Goal: Task Accomplishment & Management: Use online tool/utility

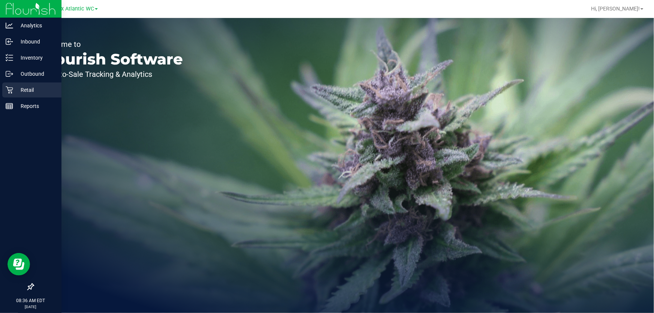
click at [41, 86] on p "Retail" at bounding box center [35, 89] width 45 height 9
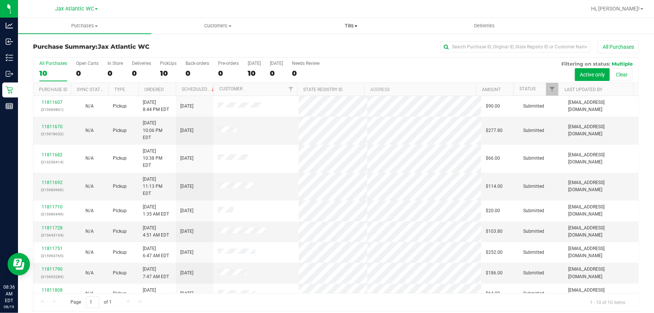
click at [353, 26] on span "Tills" at bounding box center [351, 25] width 133 height 7
click at [346, 42] on li "Manage tills" at bounding box center [350, 45] width 133 height 9
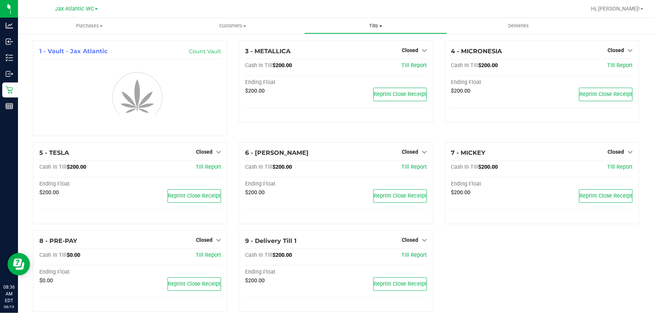
click at [378, 27] on span "Tills" at bounding box center [376, 25] width 142 height 7
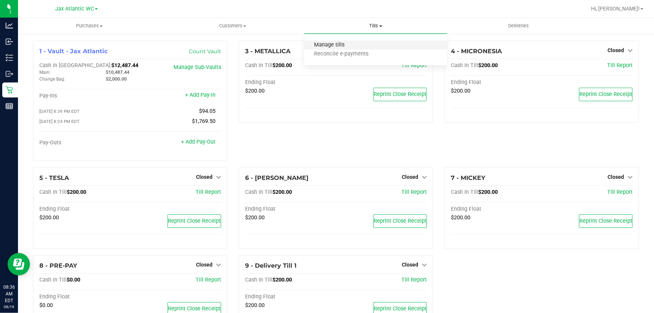
click at [348, 44] on span "Manage tills" at bounding box center [329, 45] width 51 height 6
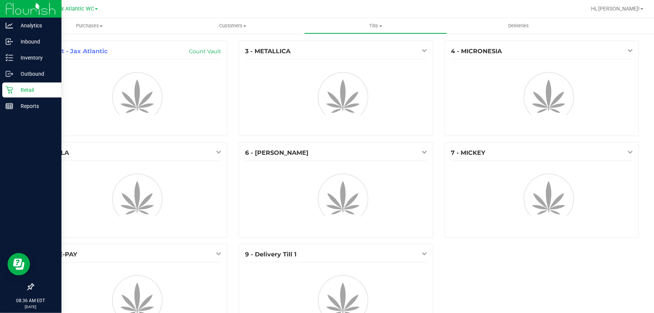
click at [35, 85] on div "Retail" at bounding box center [31, 89] width 59 height 15
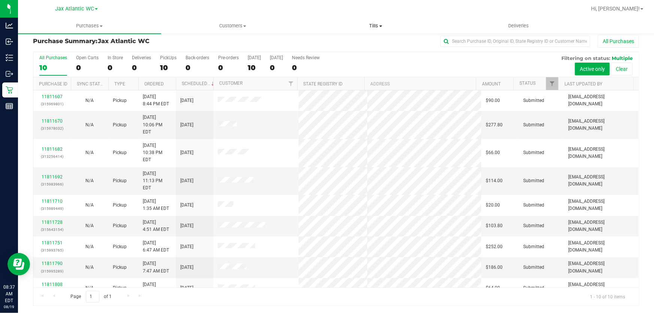
click at [375, 27] on span "Tills" at bounding box center [376, 25] width 142 height 7
click at [357, 45] on li "Manage tills" at bounding box center [375, 45] width 143 height 9
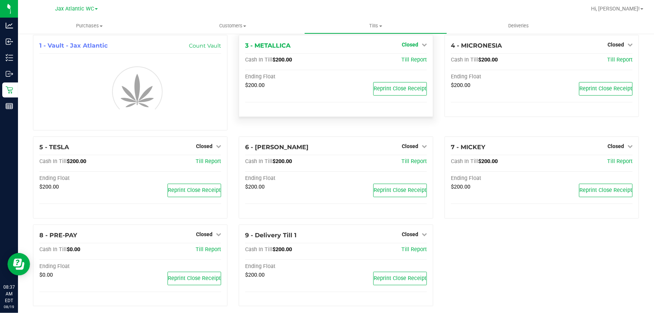
click at [414, 42] on span "Closed" at bounding box center [410, 45] width 16 height 6
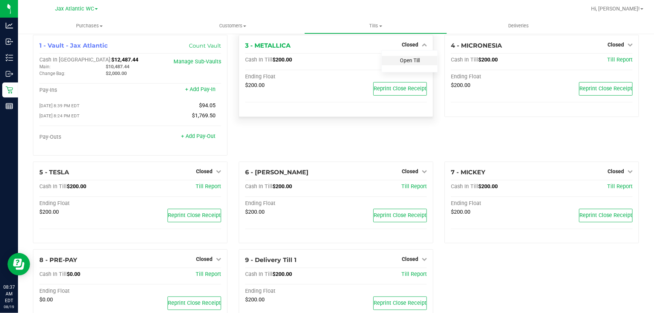
click at [408, 61] on link "Open Till" at bounding box center [410, 60] width 20 height 6
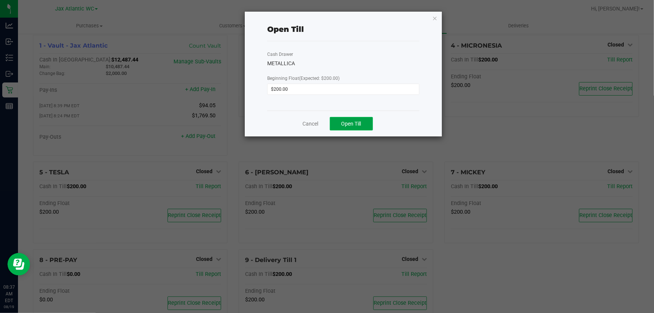
click at [360, 124] on span "Open Till" at bounding box center [351, 124] width 20 height 6
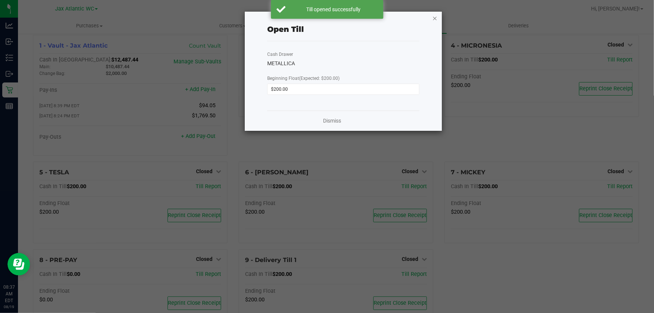
click at [437, 18] on icon "button" at bounding box center [434, 17] width 5 height 9
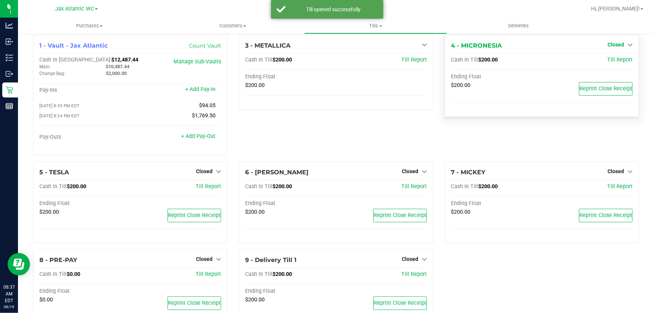
click at [627, 44] on icon at bounding box center [629, 44] width 5 height 5
click at [605, 59] on link "Open Till" at bounding box center [615, 60] width 20 height 6
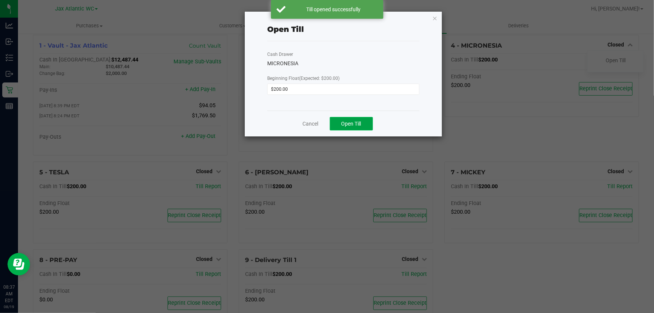
click at [357, 124] on span "Open Till" at bounding box center [351, 124] width 20 height 6
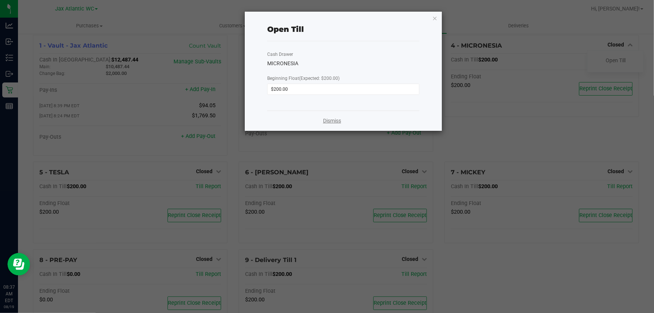
click at [325, 120] on link "Dismiss" at bounding box center [332, 121] width 18 height 8
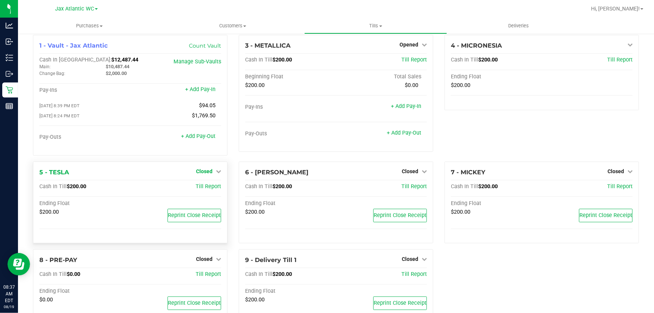
click at [209, 172] on span "Closed" at bounding box center [204, 171] width 16 height 6
click at [213, 187] on div "Open Till" at bounding box center [203, 186] width 55 height 9
click at [212, 187] on link "Open Till" at bounding box center [204, 187] width 20 height 6
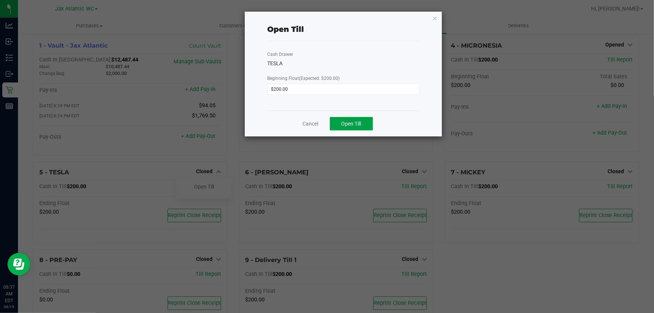
click at [341, 121] on span "Open Till" at bounding box center [351, 124] width 20 height 6
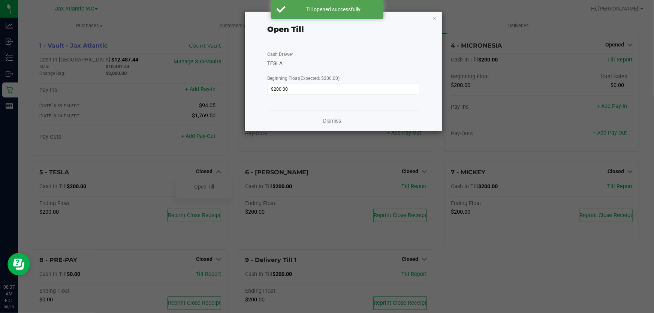
click at [325, 121] on link "Dismiss" at bounding box center [332, 121] width 18 height 8
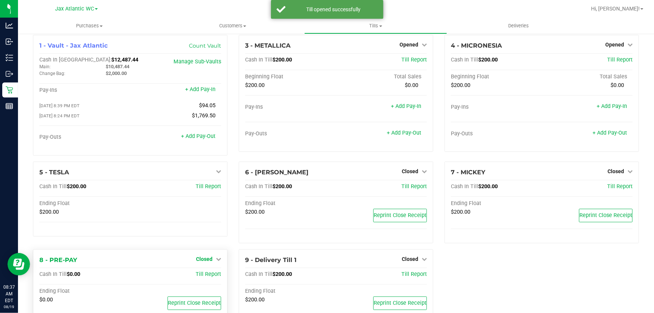
click at [206, 258] on span "Closed" at bounding box center [204, 259] width 16 height 6
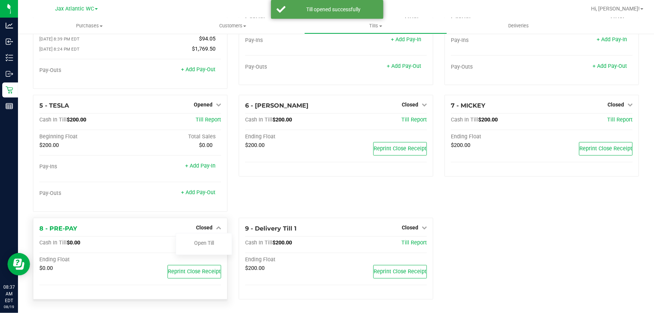
scroll to position [73, 0]
click at [204, 242] on link "Open Till" at bounding box center [204, 243] width 20 height 6
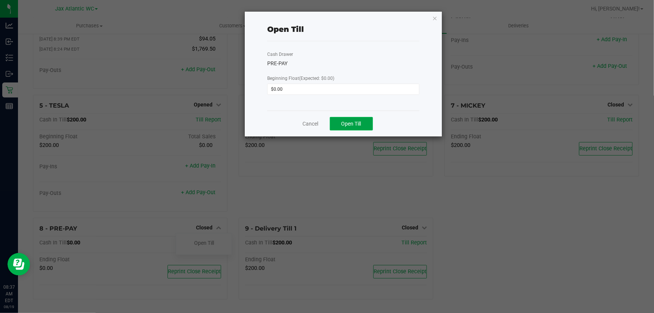
click at [338, 123] on button "Open Till" at bounding box center [351, 123] width 43 height 13
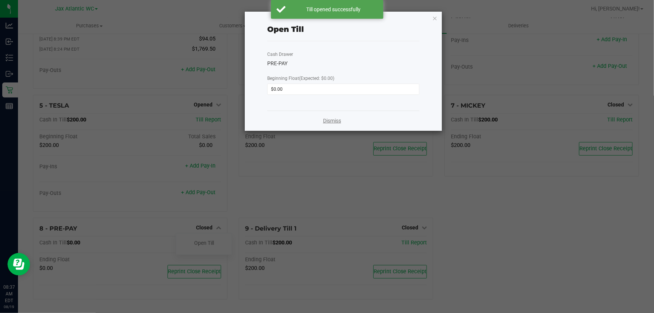
click at [332, 124] on link "Dismiss" at bounding box center [332, 121] width 18 height 8
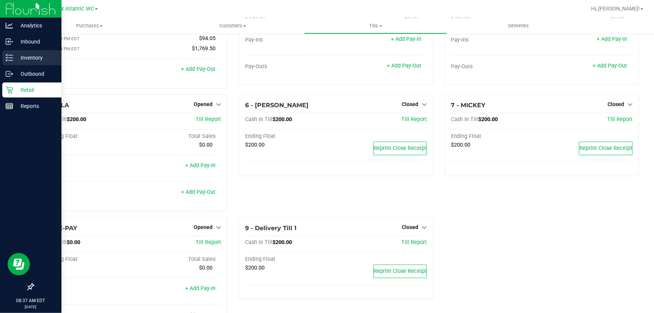
click at [44, 55] on p "Inventory" at bounding box center [35, 57] width 45 height 9
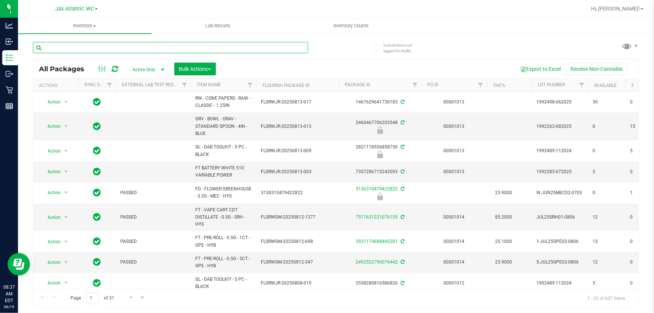
click at [123, 48] on input "text" at bounding box center [170, 47] width 275 height 11
type input "3776547959252062"
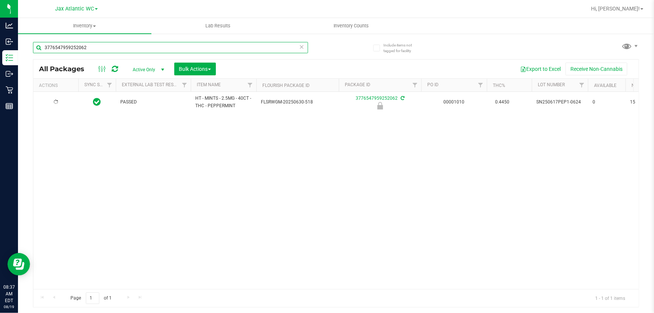
type input "[DATE]"
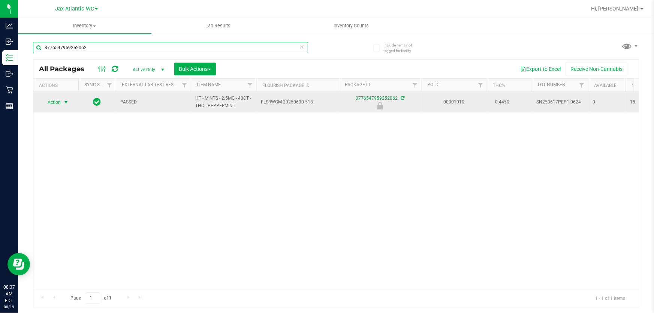
type input "3776547959252062"
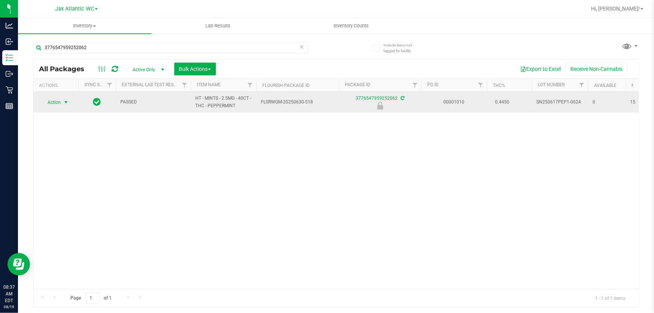
click at [55, 103] on span "Action" at bounding box center [51, 102] width 20 height 10
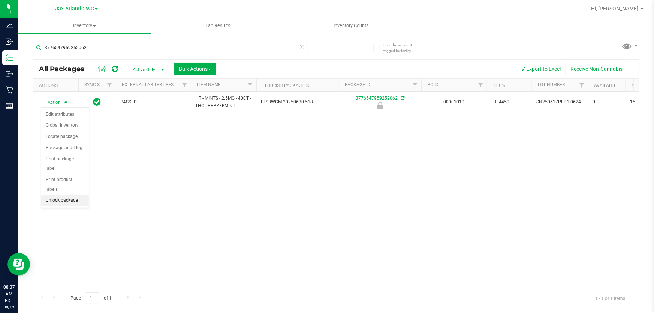
click at [67, 195] on li "Unlock package" at bounding box center [65, 200] width 48 height 11
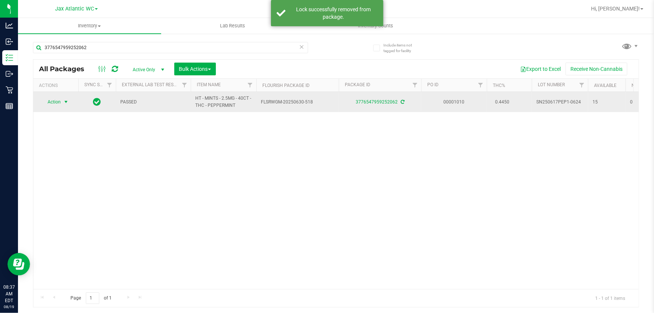
click at [49, 103] on span "Action" at bounding box center [51, 102] width 20 height 10
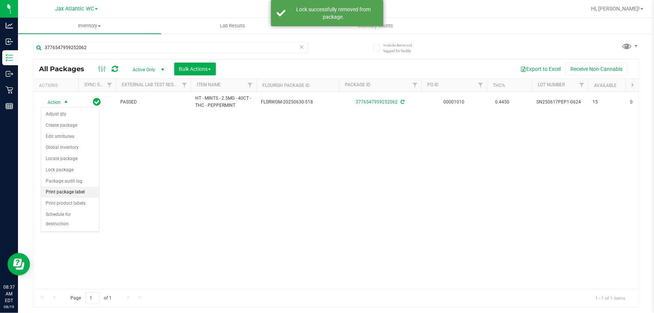
click at [79, 192] on li "Print package label" at bounding box center [70, 192] width 58 height 11
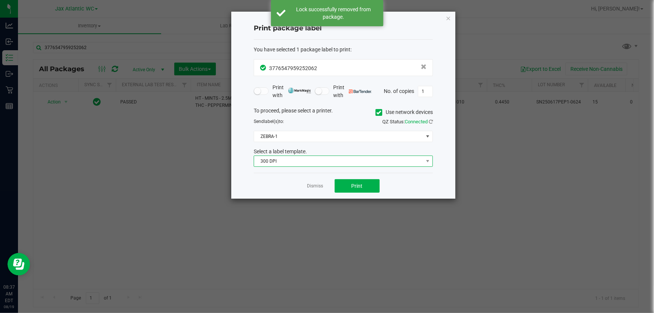
click at [325, 160] on span "300 DPI" at bounding box center [338, 161] width 169 height 10
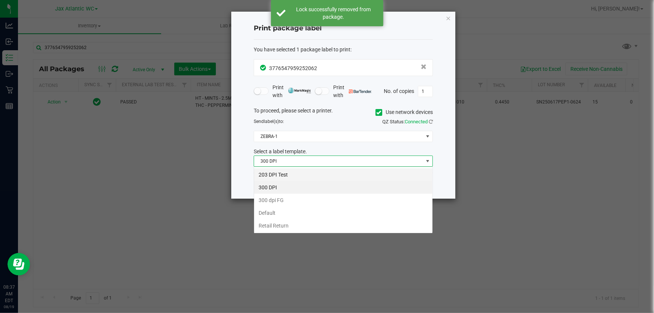
scroll to position [11, 179]
click at [303, 172] on li "203 DPI Test" at bounding box center [343, 174] width 178 height 13
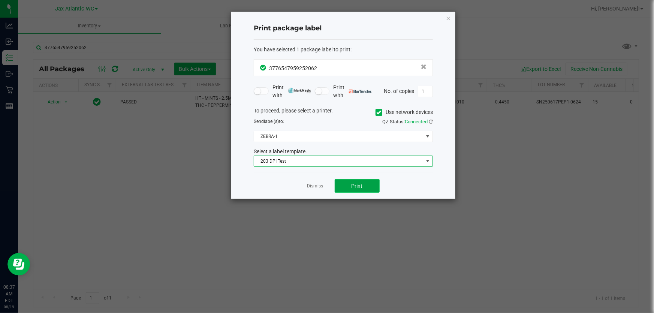
click at [353, 183] on span "Print" at bounding box center [356, 186] width 11 height 6
click at [316, 185] on link "Dismiss" at bounding box center [315, 186] width 16 height 6
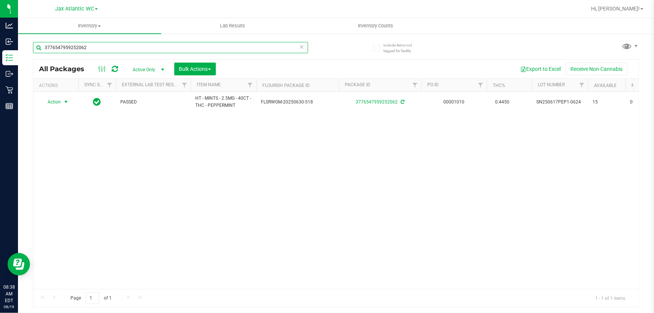
click at [149, 50] on input "3776547959252062" at bounding box center [170, 47] width 275 height 11
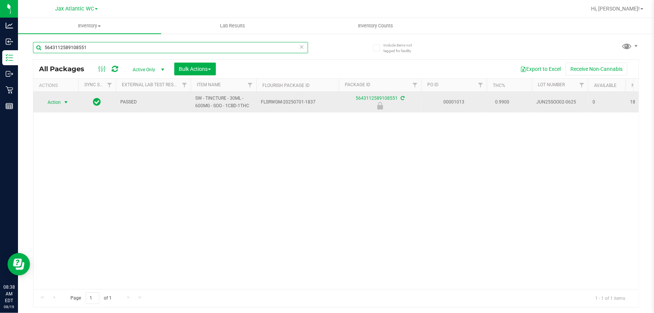
type input "5643112589108551"
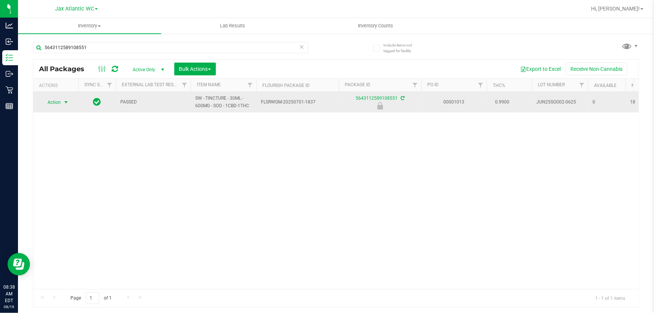
click at [60, 98] on span "Action" at bounding box center [51, 102] width 20 height 10
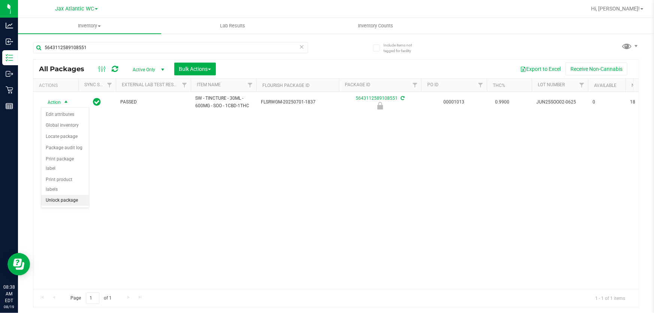
click at [72, 195] on li "Unlock package" at bounding box center [65, 200] width 48 height 11
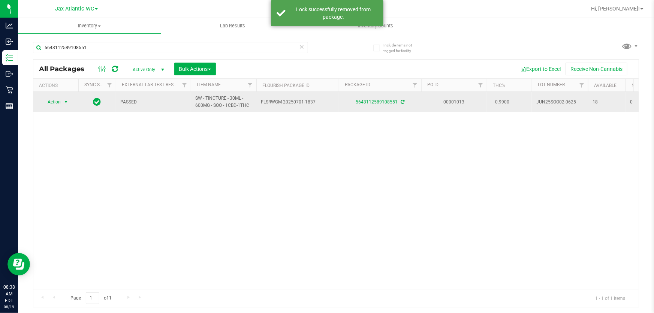
click at [51, 102] on span "Action" at bounding box center [51, 102] width 20 height 10
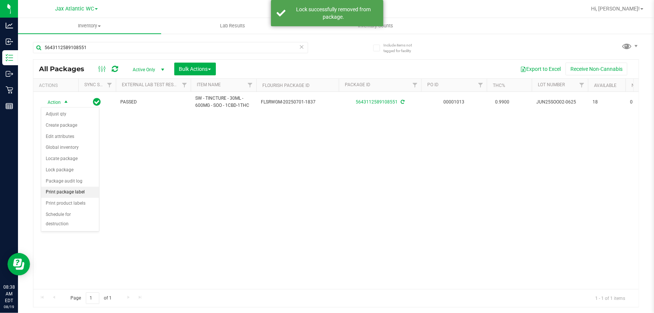
click at [78, 191] on li "Print package label" at bounding box center [70, 192] width 58 height 11
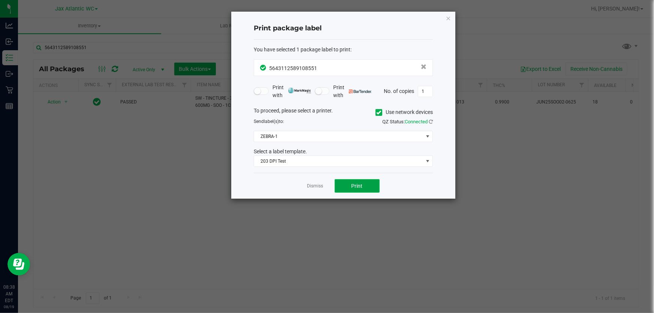
click at [346, 185] on button "Print" at bounding box center [357, 185] width 45 height 13
click at [311, 187] on link "Dismiss" at bounding box center [315, 186] width 16 height 6
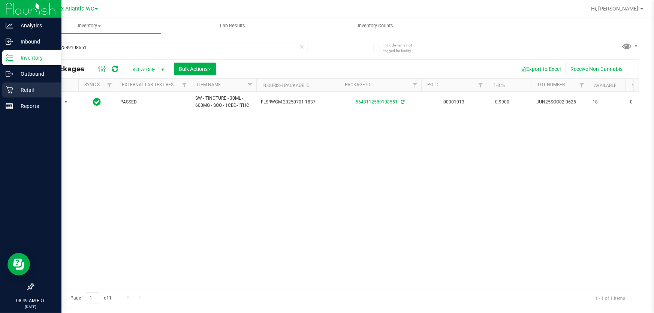
click at [45, 94] on p "Retail" at bounding box center [35, 89] width 45 height 9
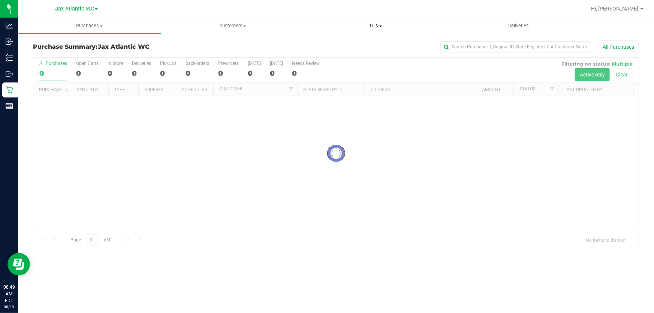
click at [384, 24] on span "Tills" at bounding box center [376, 25] width 142 height 7
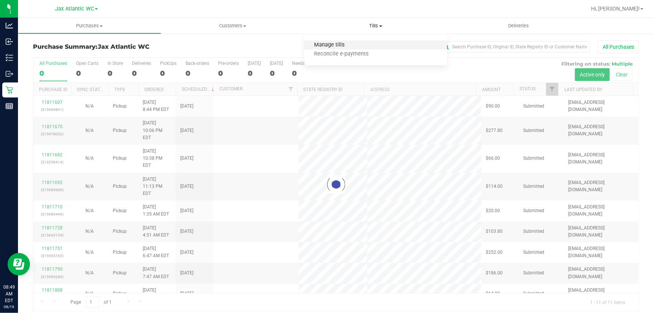
click at [350, 42] on span "Manage tills" at bounding box center [329, 45] width 51 height 6
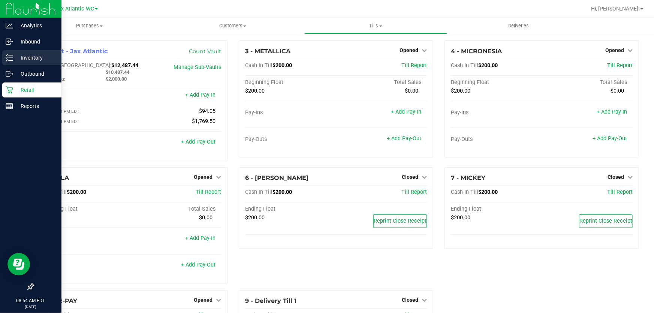
click at [17, 60] on p "Inventory" at bounding box center [35, 57] width 45 height 9
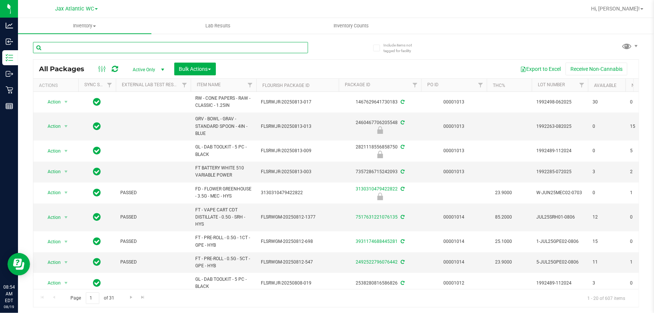
click at [115, 47] on input "text" at bounding box center [170, 47] width 275 height 11
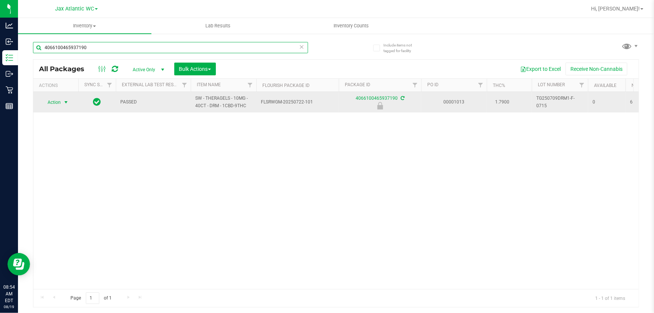
type input "4066100465937190"
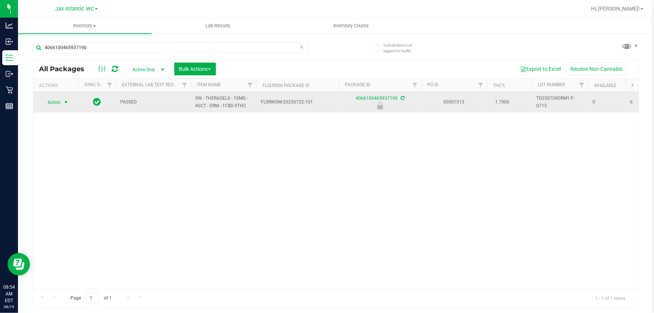
click at [63, 101] on span "select" at bounding box center [66, 102] width 6 height 6
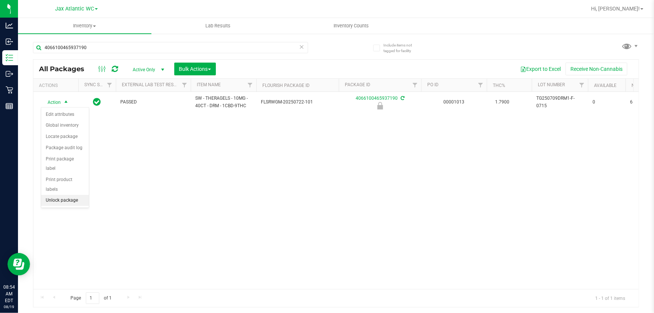
click at [56, 195] on li "Unlock package" at bounding box center [65, 200] width 48 height 11
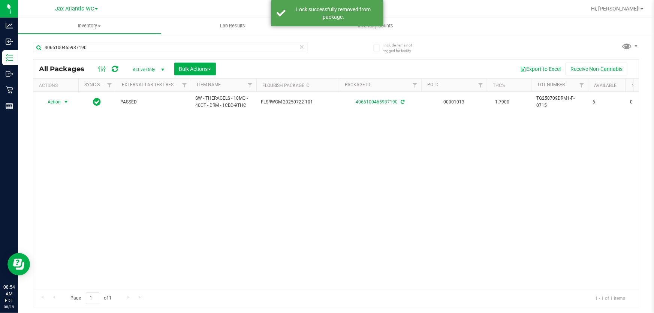
drag, startPoint x: 65, startPoint y: 102, endPoint x: 82, endPoint y: 152, distance: 53.1
click at [65, 102] on span "select" at bounding box center [66, 102] width 6 height 6
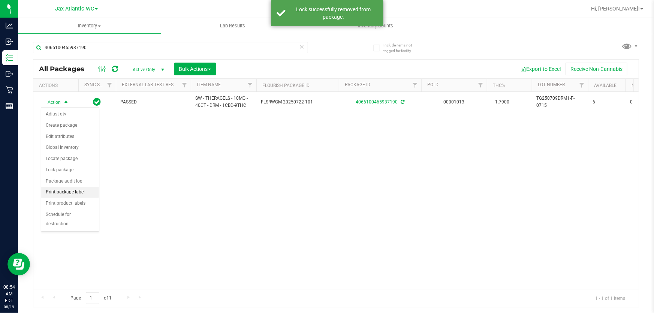
click at [85, 193] on li "Print package label" at bounding box center [70, 192] width 58 height 11
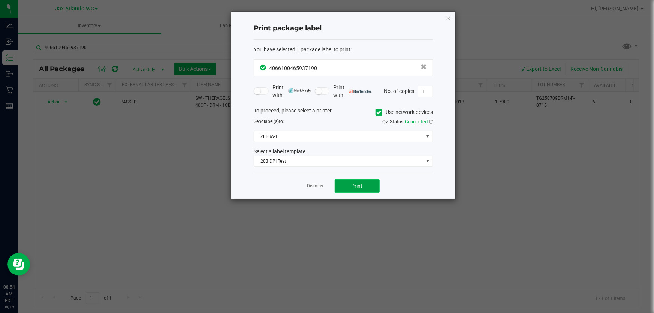
click at [359, 185] on span "Print" at bounding box center [356, 186] width 11 height 6
click at [317, 188] on link "Dismiss" at bounding box center [315, 186] width 16 height 6
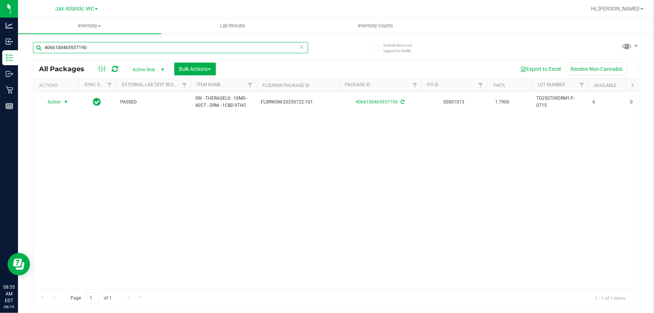
click at [131, 48] on input "4066100465937190" at bounding box center [170, 47] width 275 height 11
click at [131, 47] on input "4066100465937190" at bounding box center [170, 47] width 275 height 11
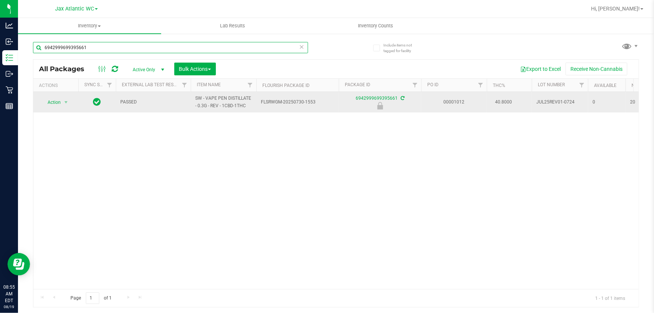
type input "6942999699395661"
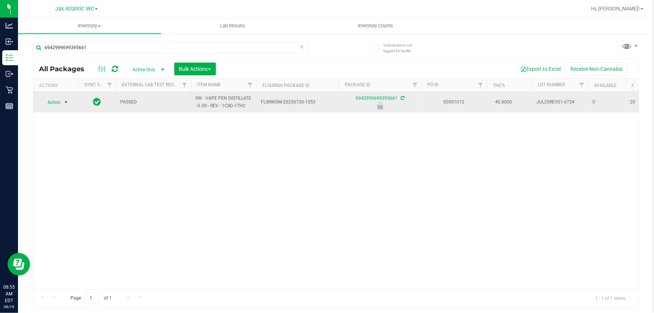
click at [60, 98] on span "Action" at bounding box center [51, 102] width 20 height 10
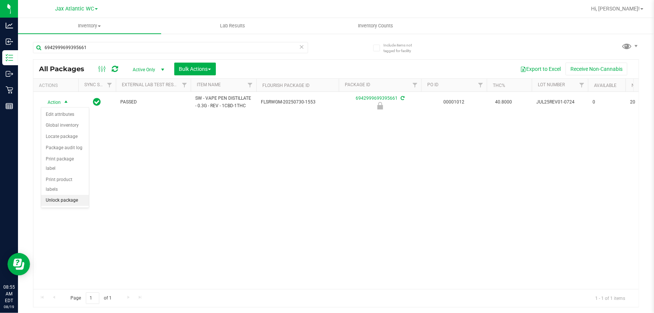
click at [57, 195] on li "Unlock package" at bounding box center [65, 200] width 48 height 11
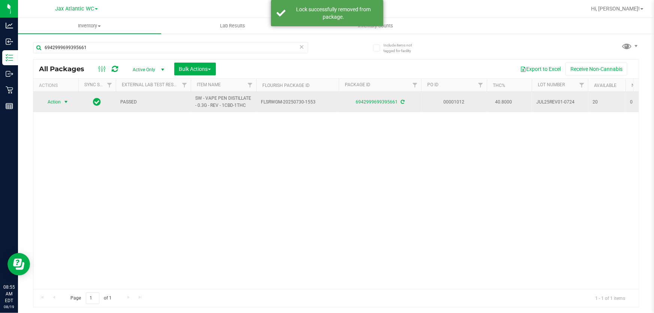
click at [63, 99] on span "select" at bounding box center [66, 102] width 6 height 6
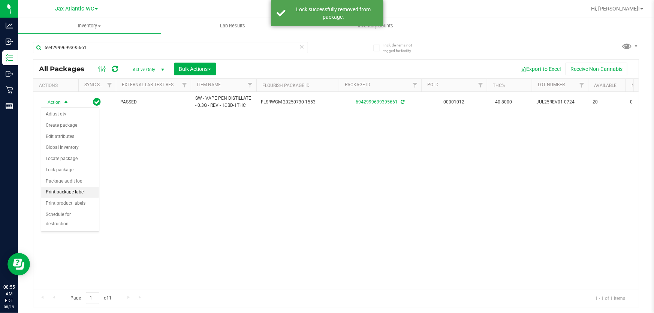
click at [61, 191] on li "Print package label" at bounding box center [70, 192] width 58 height 11
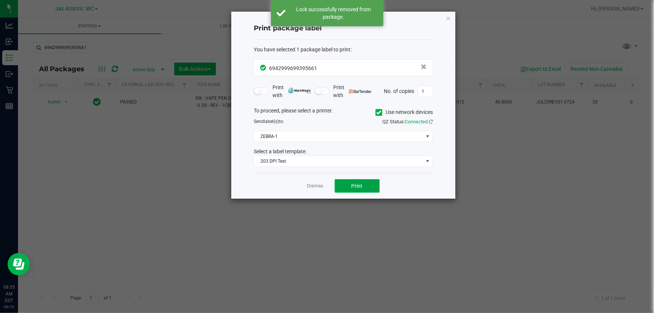
click at [355, 189] on button "Print" at bounding box center [357, 185] width 45 height 13
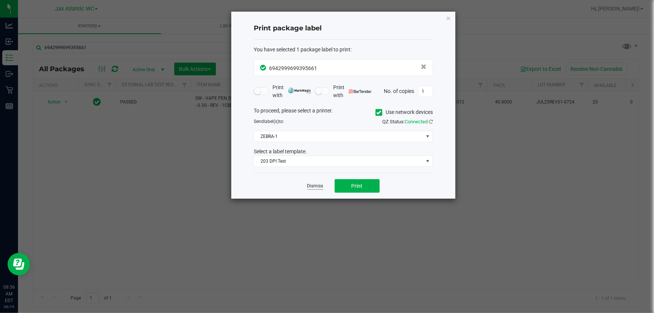
click at [313, 187] on link "Dismiss" at bounding box center [315, 186] width 16 height 6
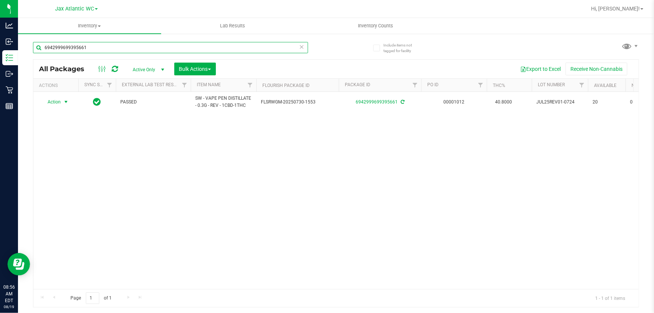
click at [207, 46] on input "6942999699395661" at bounding box center [170, 47] width 275 height 11
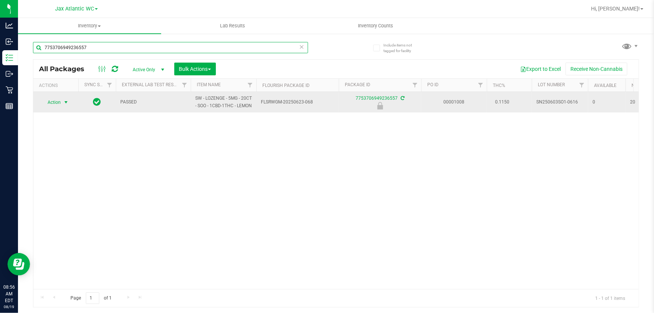
type input "7753706949236557"
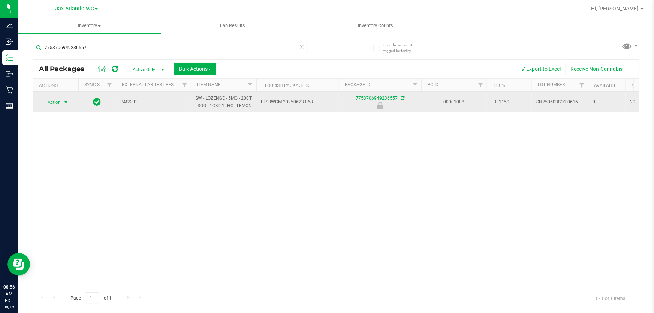
click at [58, 105] on span "Action" at bounding box center [51, 102] width 20 height 10
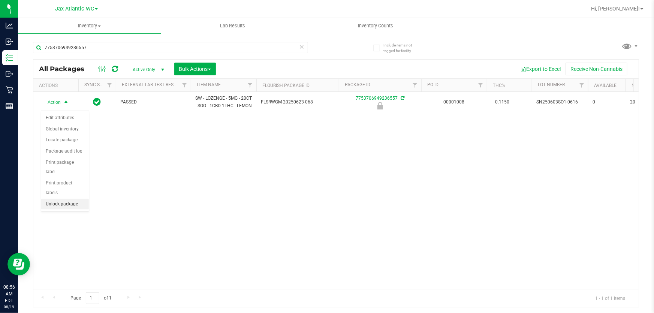
click at [68, 199] on li "Unlock package" at bounding box center [65, 204] width 48 height 11
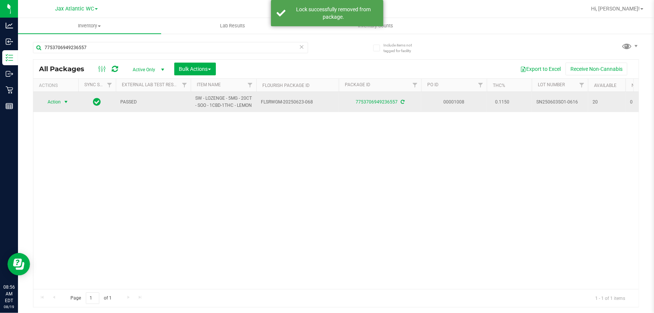
click at [60, 103] on span "Action" at bounding box center [51, 102] width 20 height 10
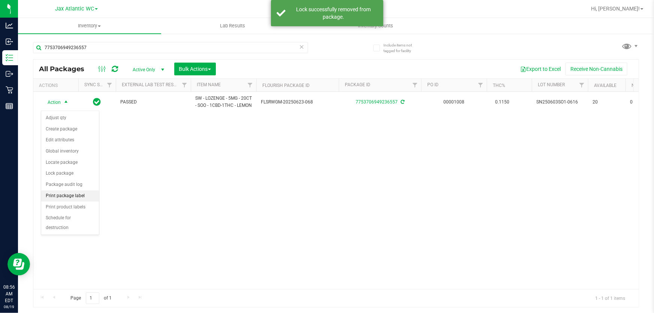
click at [78, 197] on li "Print package label" at bounding box center [70, 195] width 58 height 11
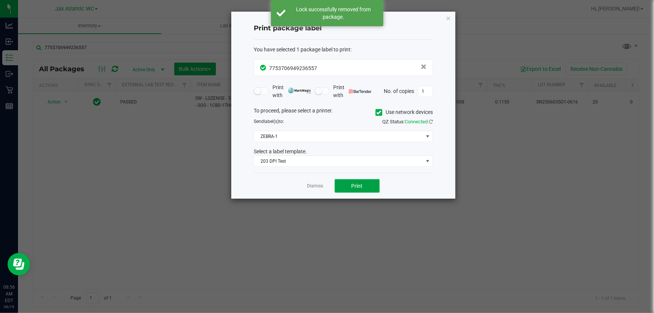
click at [356, 184] on span "Print" at bounding box center [356, 186] width 11 height 6
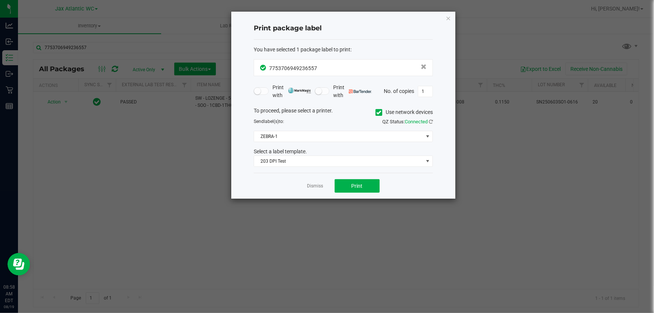
drag, startPoint x: 139, startPoint y: 14, endPoint x: 292, endPoint y: 149, distance: 204.7
click at [139, 14] on ngb-modal-window "Print package label You have selected 1 package label to print : 77537069492365…" at bounding box center [329, 156] width 659 height 313
click at [311, 185] on link "Dismiss" at bounding box center [315, 186] width 16 height 6
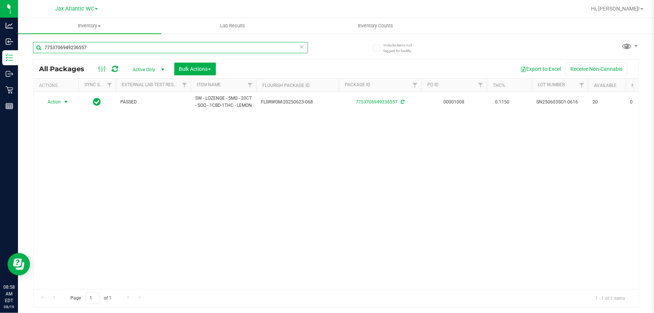
click at [103, 43] on input "7753706949236557" at bounding box center [170, 47] width 275 height 11
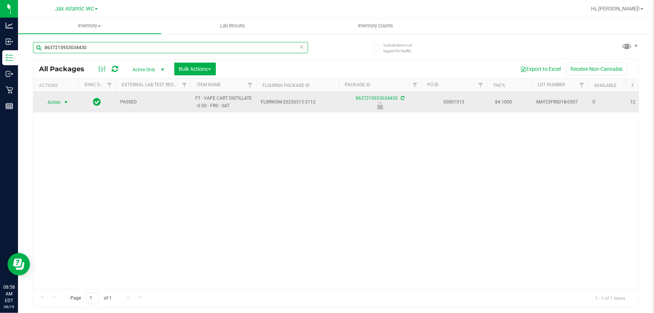
type input "8637215953034430"
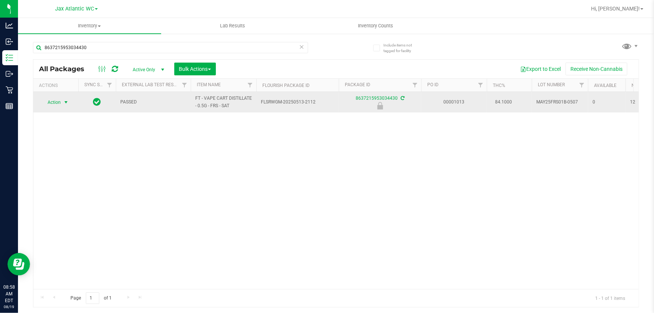
click at [63, 101] on span "select" at bounding box center [66, 102] width 6 height 6
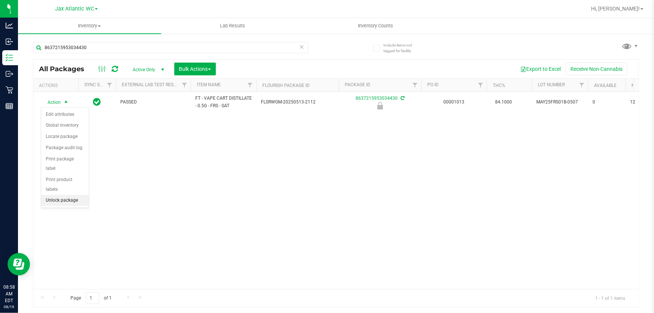
click at [53, 195] on li "Unlock package" at bounding box center [65, 200] width 48 height 11
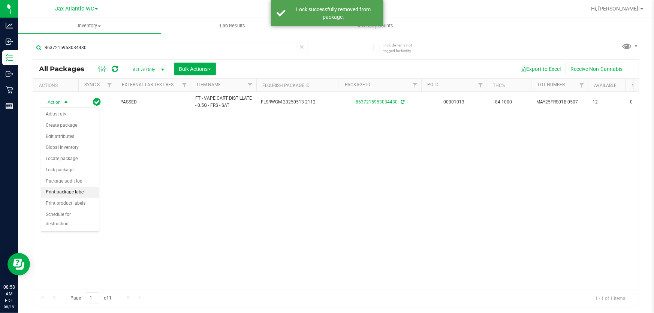
click at [71, 193] on li "Print package label" at bounding box center [70, 192] width 58 height 11
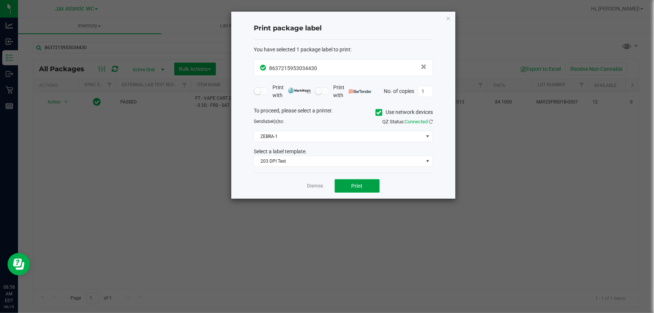
click at [353, 188] on span "Print" at bounding box center [356, 186] width 11 height 6
drag, startPoint x: 298, startPoint y: 178, endPoint x: 302, endPoint y: 184, distance: 6.9
click at [302, 183] on div "Print package label You have selected 1 package label to print : 86372159530344…" at bounding box center [343, 105] width 224 height 187
click at [309, 185] on link "Dismiss" at bounding box center [315, 186] width 16 height 6
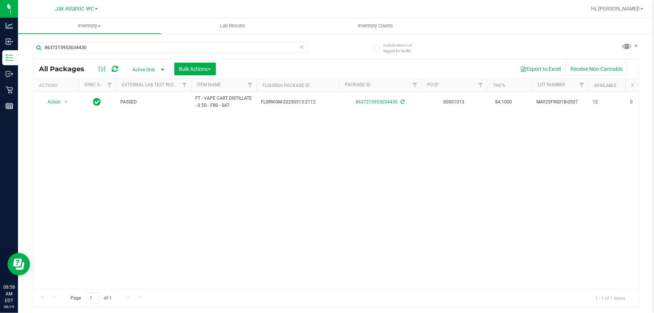
click at [627, 187] on div "Action Action Adjust qty Create package Edit attributes Global inventory Locate…" at bounding box center [335, 190] width 605 height 197
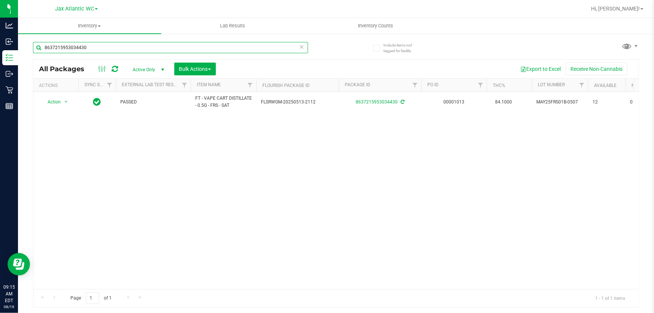
click at [118, 49] on input "8637215953034430" at bounding box center [170, 47] width 275 height 11
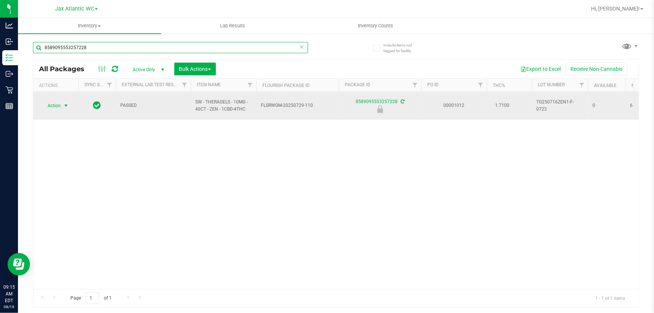
type input "8589095553257228"
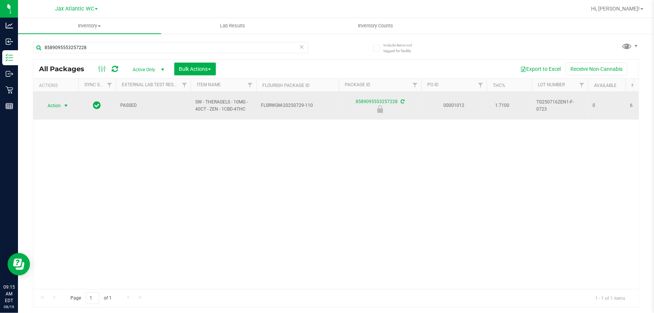
click at [63, 104] on span "select" at bounding box center [66, 106] width 6 height 6
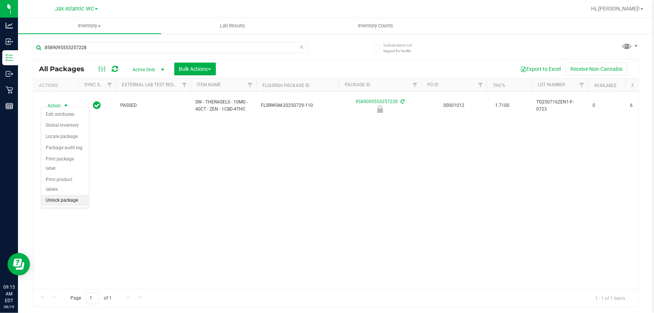
click at [75, 195] on li "Unlock package" at bounding box center [65, 200] width 48 height 11
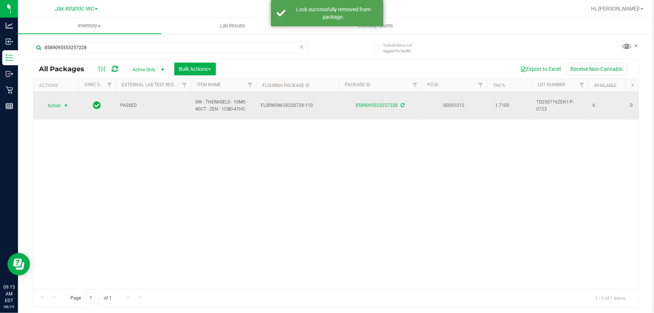
click at [64, 103] on span "select" at bounding box center [66, 106] width 6 height 6
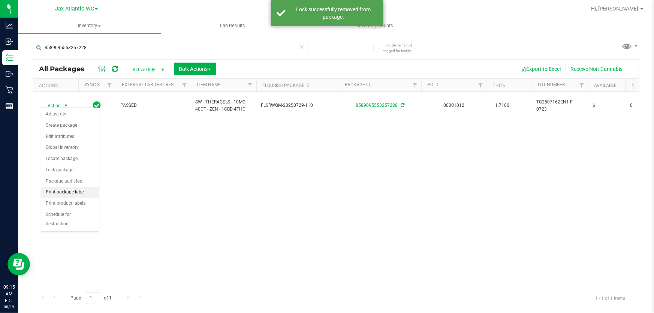
click at [81, 191] on li "Print package label" at bounding box center [70, 192] width 58 height 11
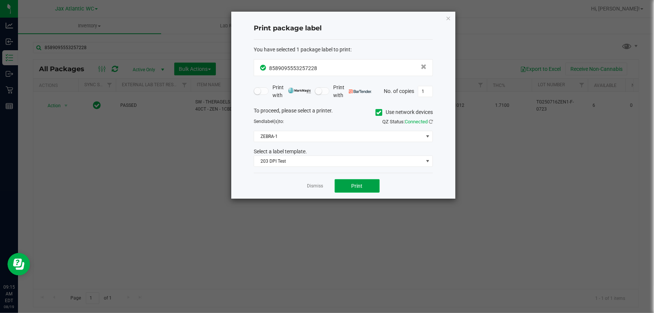
click at [344, 185] on button "Print" at bounding box center [357, 185] width 45 height 13
click at [312, 186] on link "Dismiss" at bounding box center [315, 186] width 16 height 6
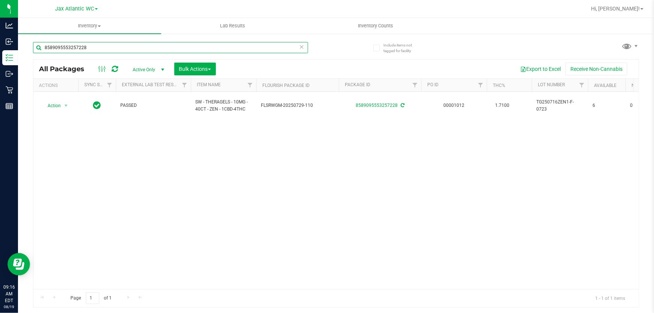
click at [103, 51] on input "8589095553257228" at bounding box center [170, 47] width 275 height 11
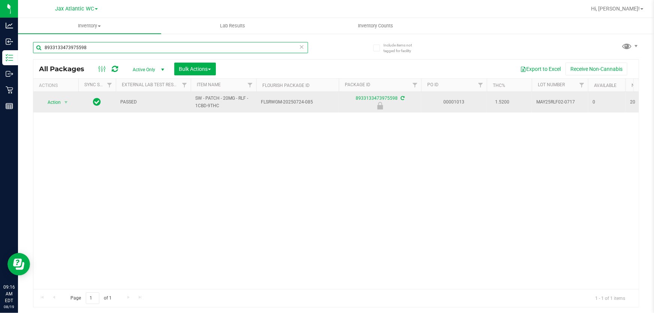
type input "8933133473975598"
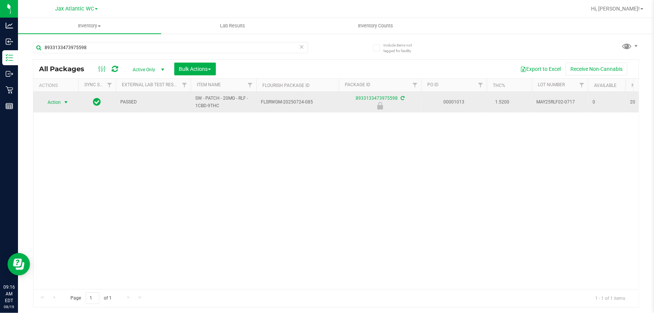
click at [60, 105] on span "Action" at bounding box center [51, 102] width 20 height 10
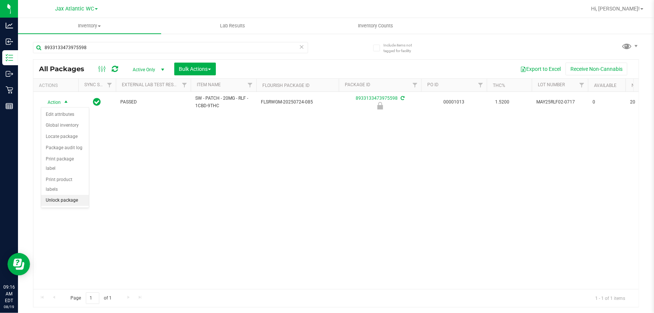
click at [70, 195] on li "Unlock package" at bounding box center [65, 200] width 48 height 11
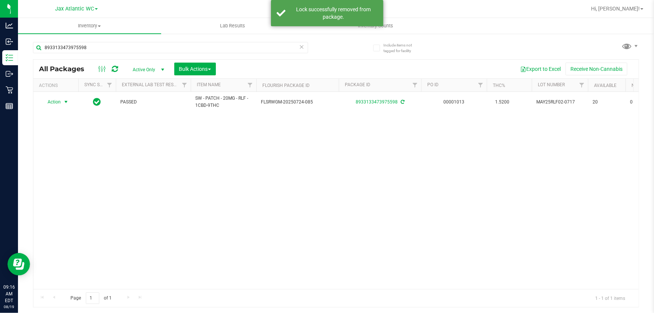
click at [66, 103] on span "select" at bounding box center [66, 102] width 6 height 6
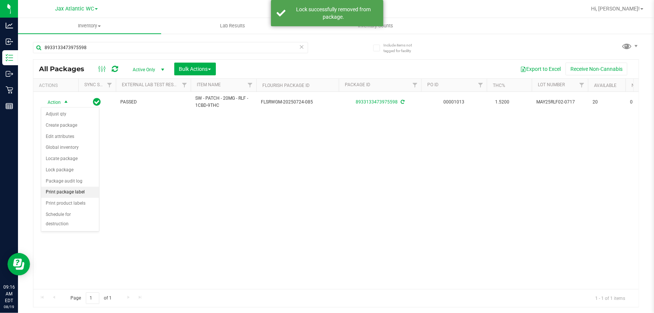
click at [71, 194] on li "Print package label" at bounding box center [70, 192] width 58 height 11
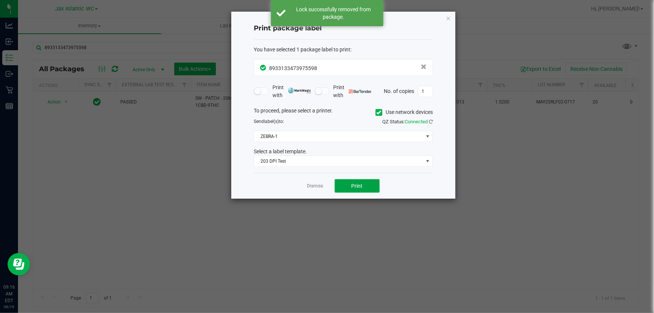
click at [359, 185] on span "Print" at bounding box center [356, 186] width 11 height 6
